Goal: Find specific page/section: Find specific page/section

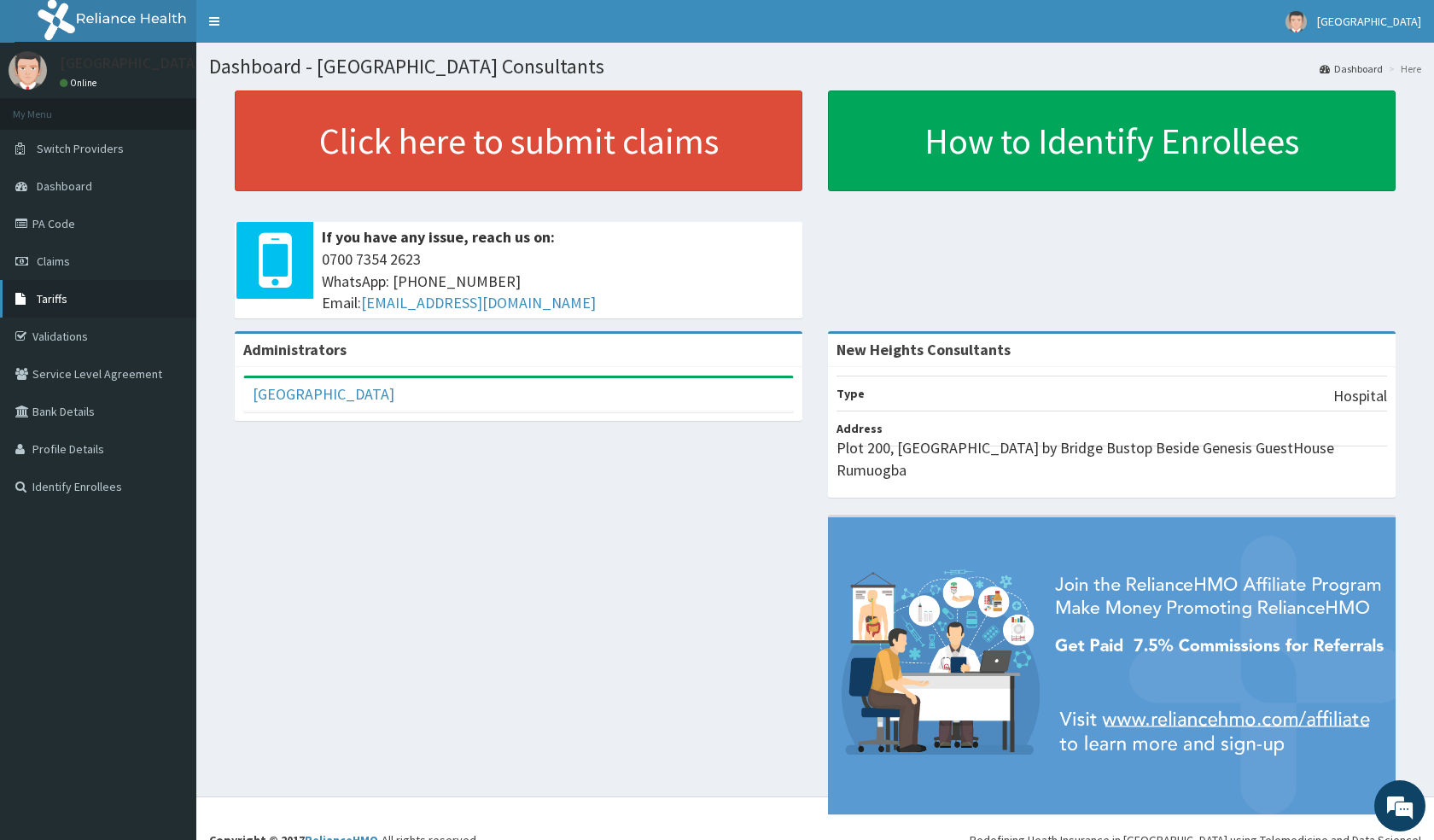
click at [72, 296] on link "Tariffs" at bounding box center [98, 298] width 196 height 38
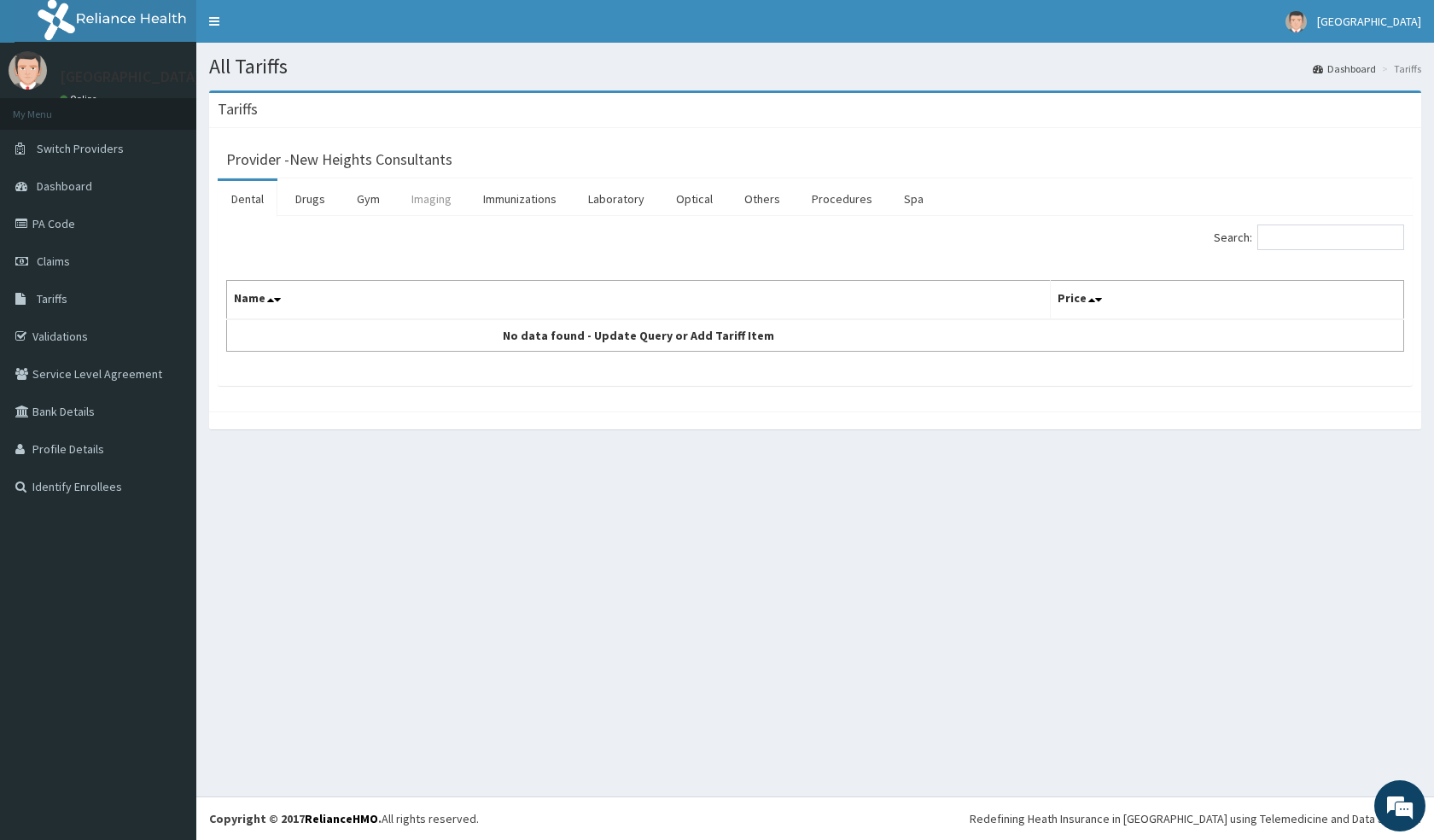
click at [425, 201] on link "Imaging" at bounding box center [432, 199] width 68 height 36
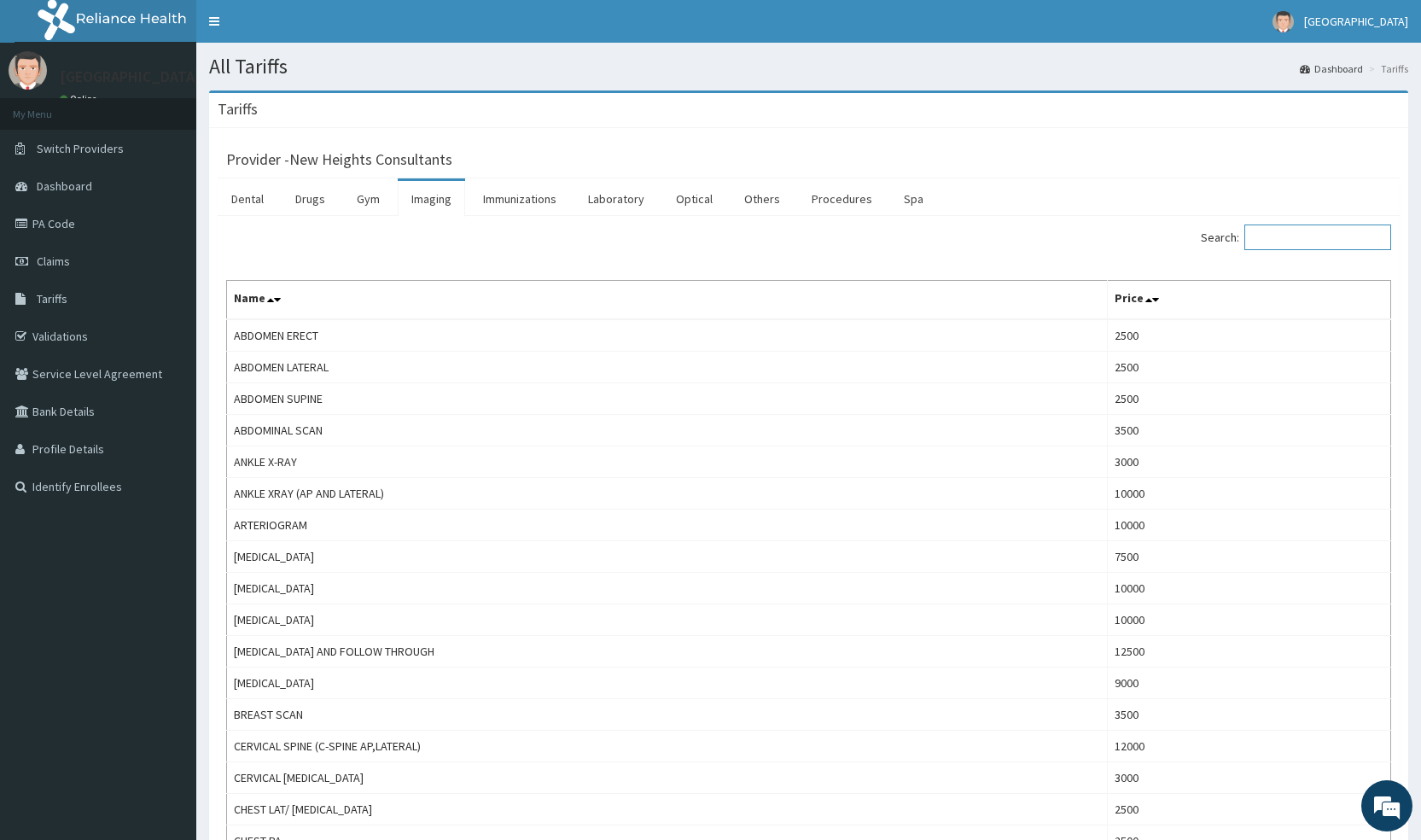
click at [1332, 239] on input "Search:" at bounding box center [1317, 237] width 146 height 25
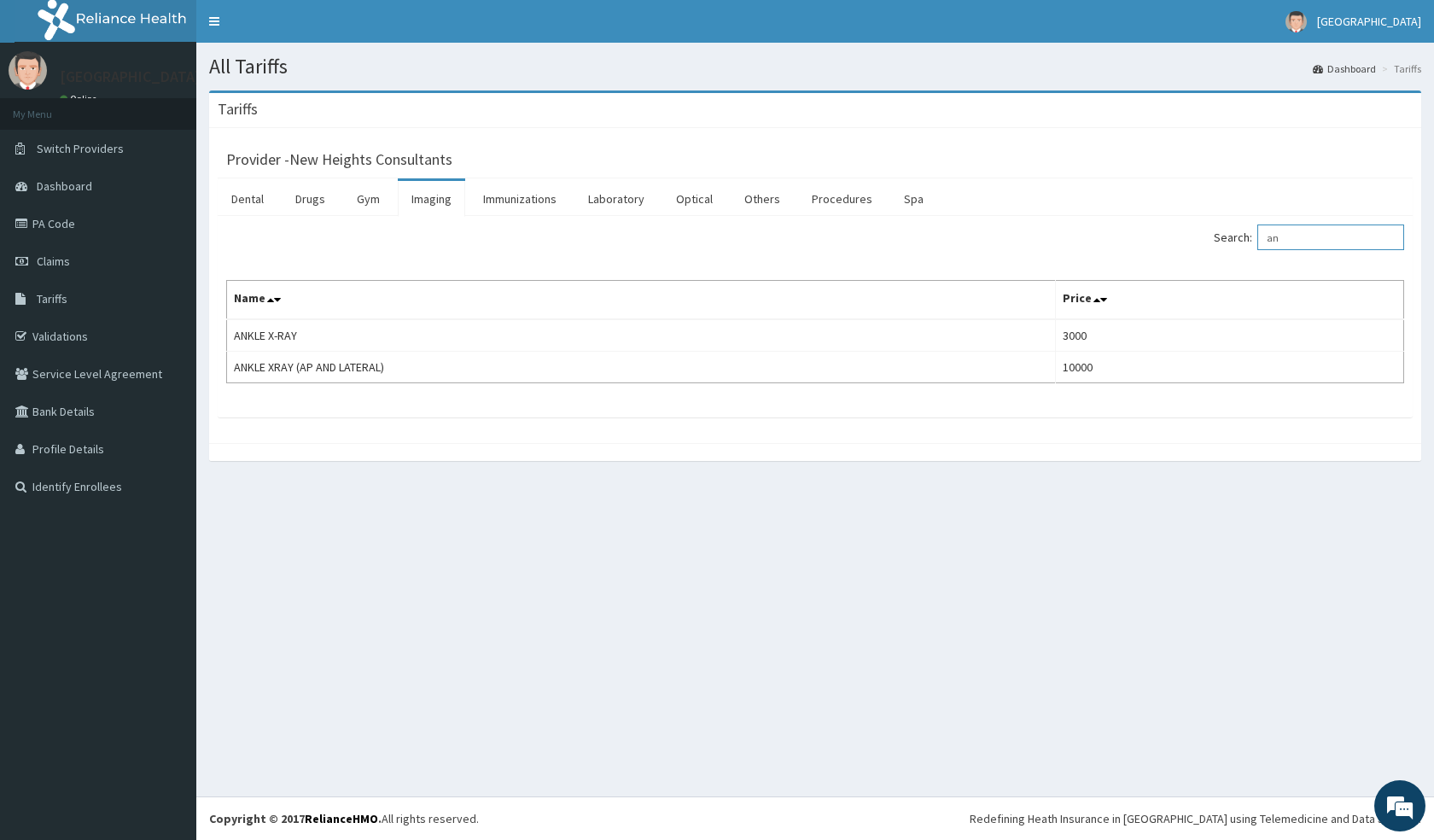
type input "a"
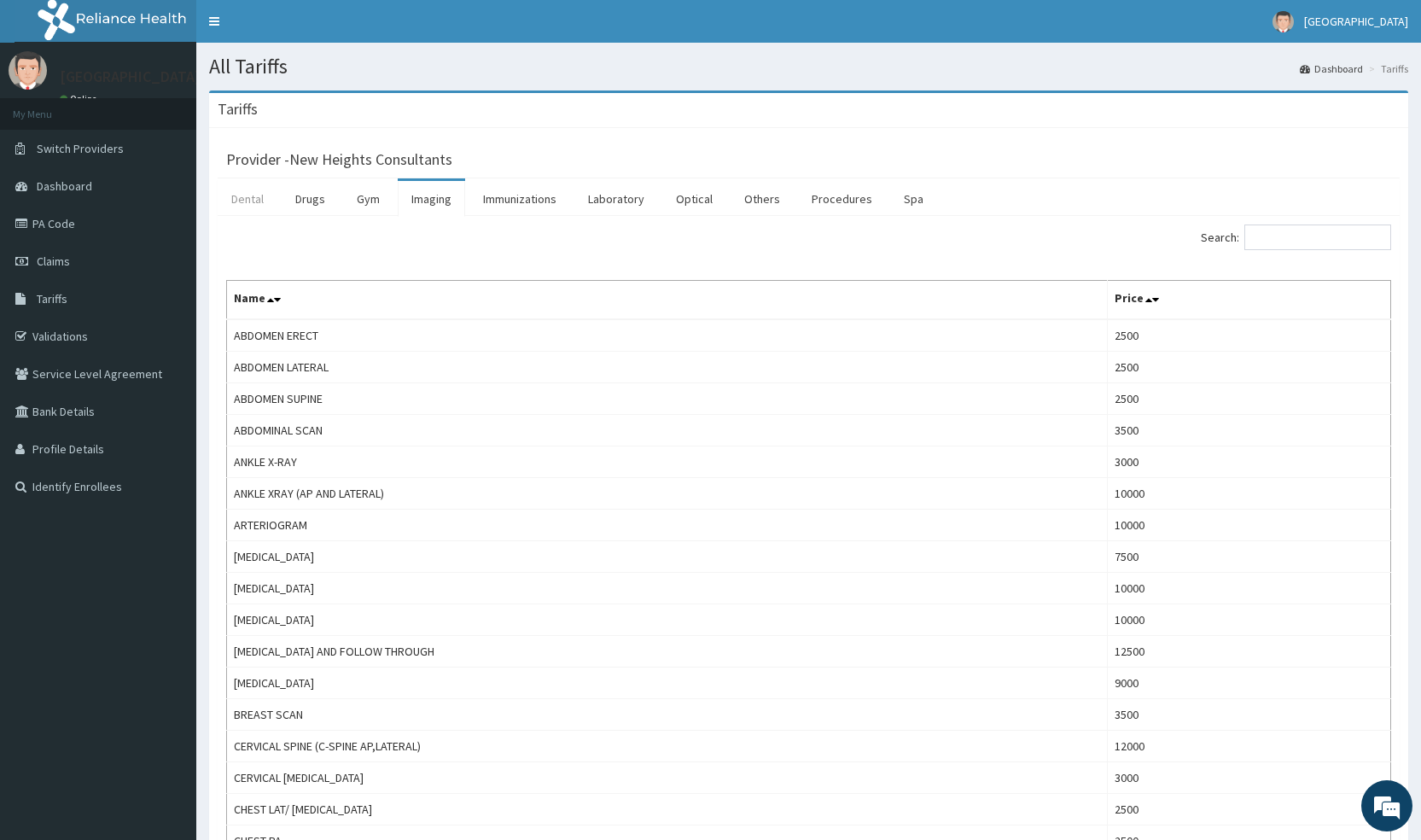
click at [257, 200] on link "Dental" at bounding box center [248, 199] width 60 height 36
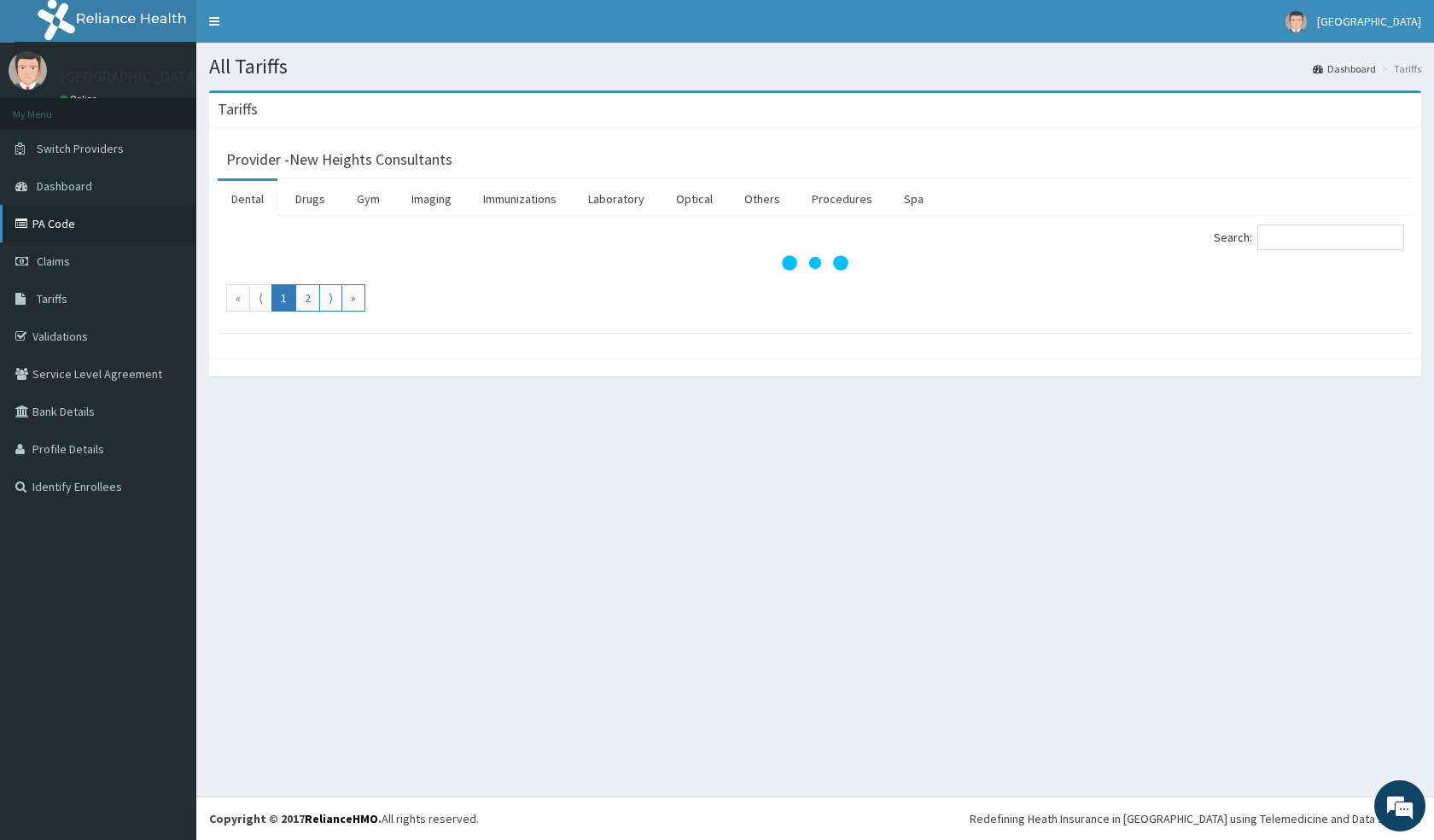
click at [61, 219] on link "PA Code" at bounding box center [98, 223] width 196 height 38
